Goal: Check status: Check status

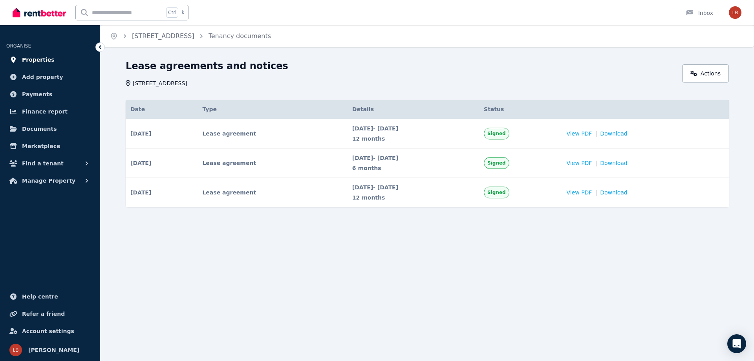
click at [27, 56] on span "Properties" at bounding box center [38, 59] width 33 height 9
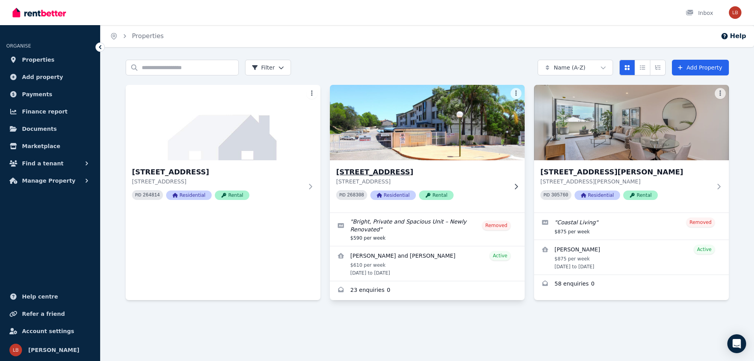
click at [394, 172] on h3 "[STREET_ADDRESS]" at bounding box center [421, 172] width 171 height 11
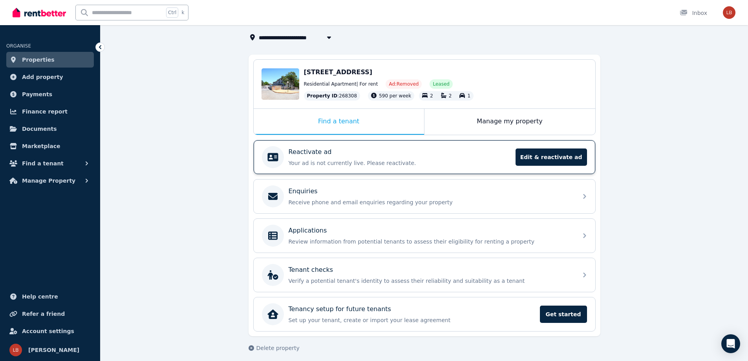
scroll to position [52, 0]
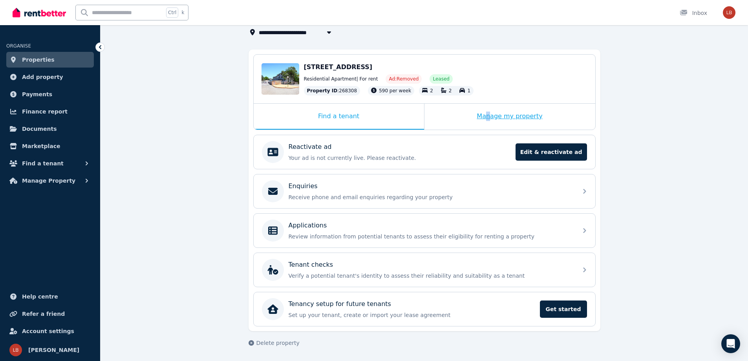
click at [491, 117] on div "Manage my property" at bounding box center [510, 117] width 171 height 26
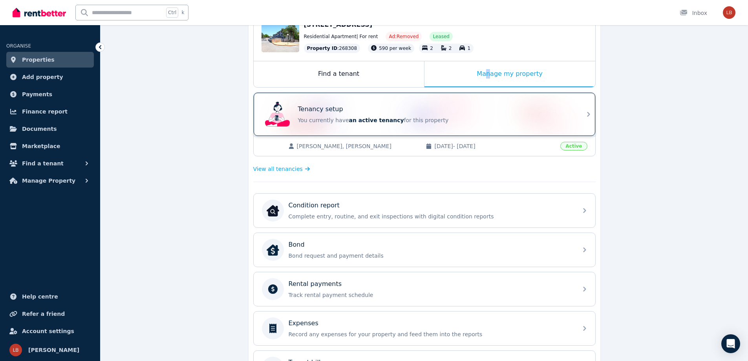
scroll to position [91, 0]
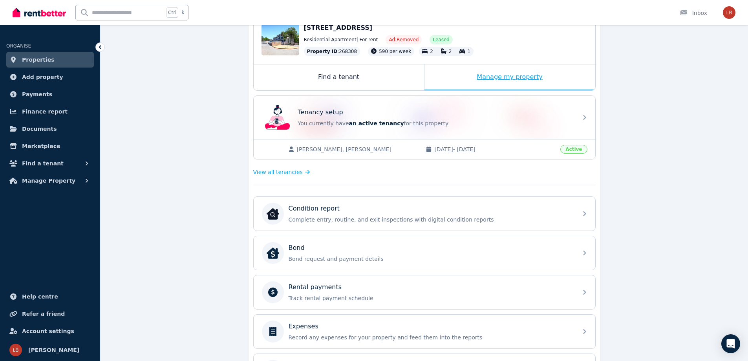
click at [474, 69] on div "Manage my property" at bounding box center [510, 77] width 171 height 26
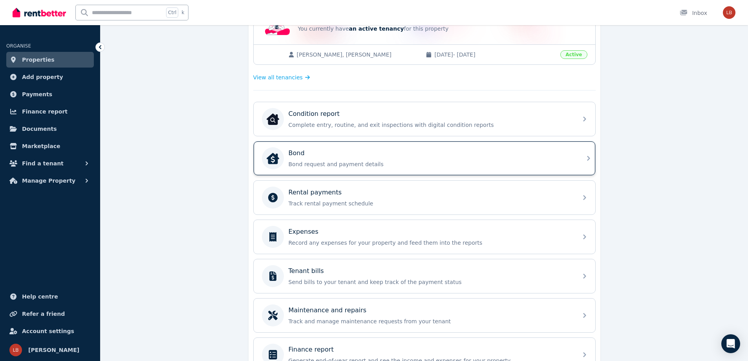
scroll to position [192, 0]
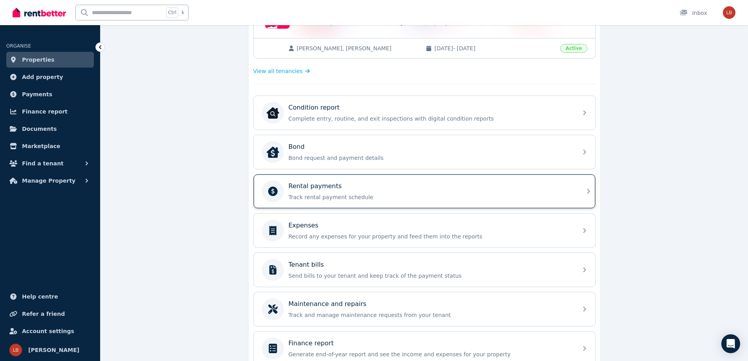
click at [306, 194] on p "Track rental payment schedule" at bounding box center [431, 197] width 284 height 8
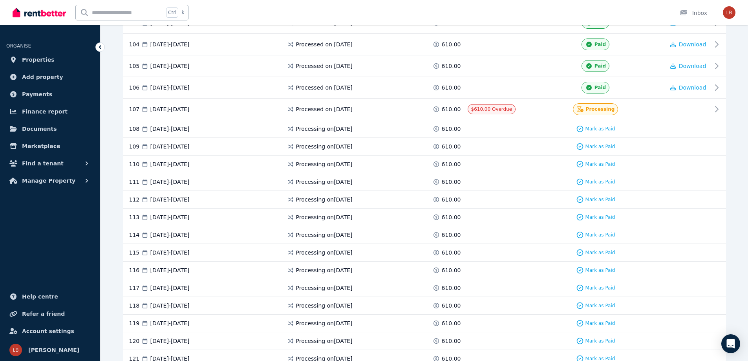
scroll to position [2396, 0]
